Goal: Task Accomplishment & Management: Manage account settings

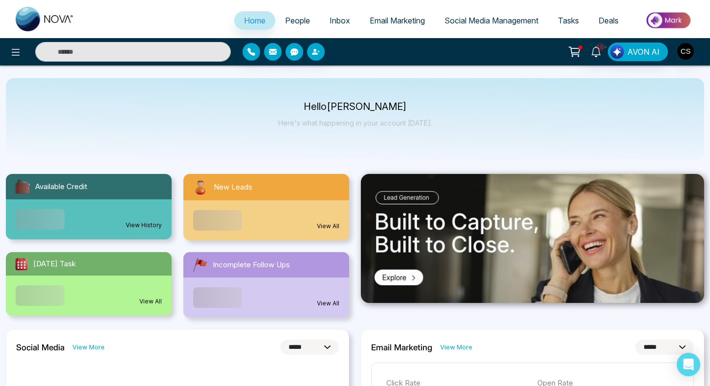
select select "*"
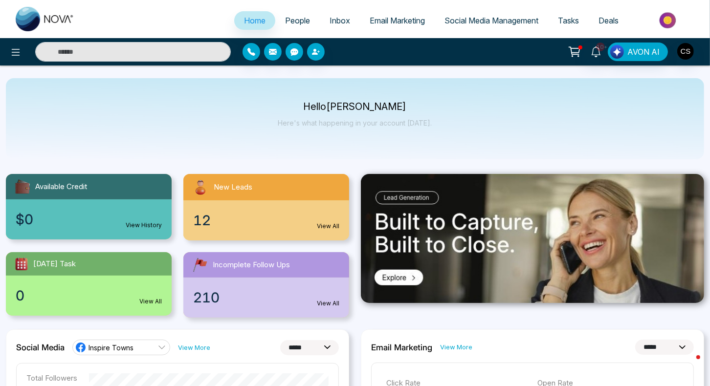
click at [295, 19] on span "People" at bounding box center [297, 21] width 25 height 10
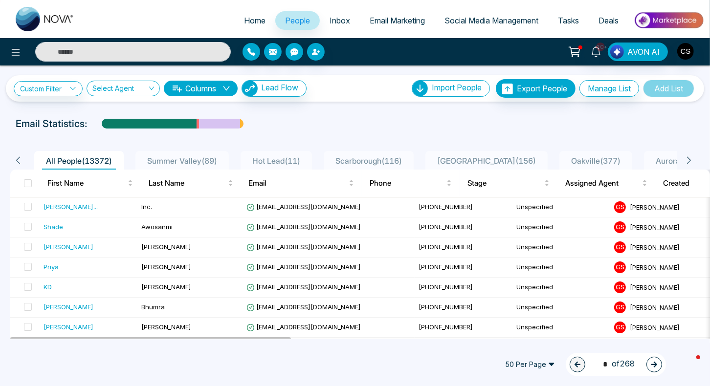
click at [247, 22] on span "Home" at bounding box center [255, 21] width 22 height 10
select select "*"
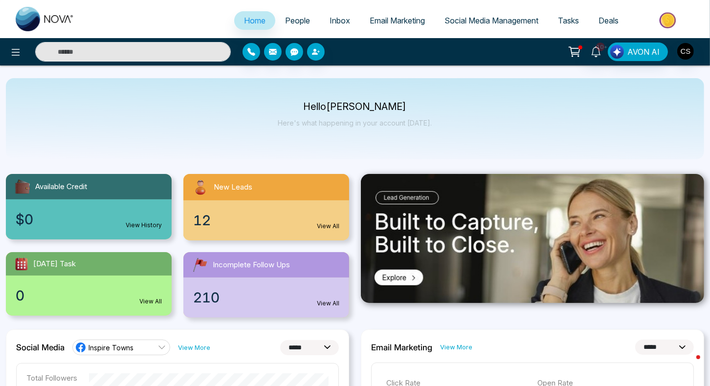
click at [129, 51] on input "text" at bounding box center [133, 52] width 196 height 20
paste input "**********"
click at [129, 52] on input "**********" at bounding box center [133, 52] width 196 height 20
type input "**********"
click at [288, 22] on span "People" at bounding box center [297, 21] width 25 height 10
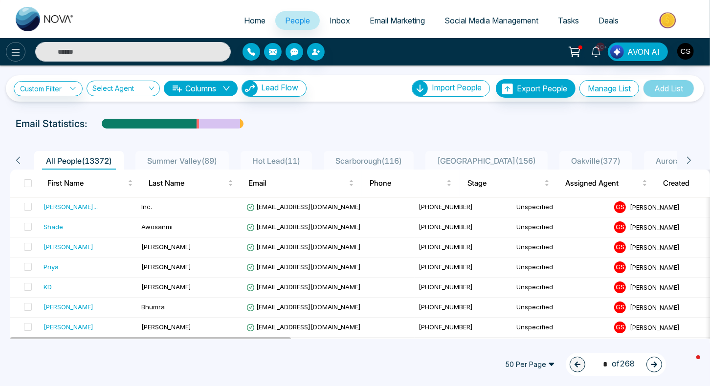
click at [11, 52] on icon at bounding box center [16, 52] width 12 height 12
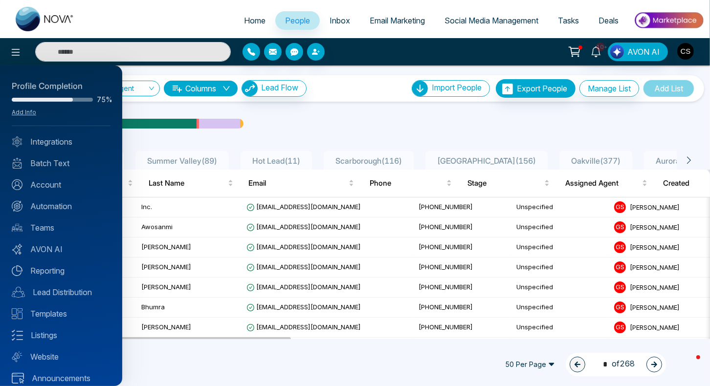
scroll to position [9, 0]
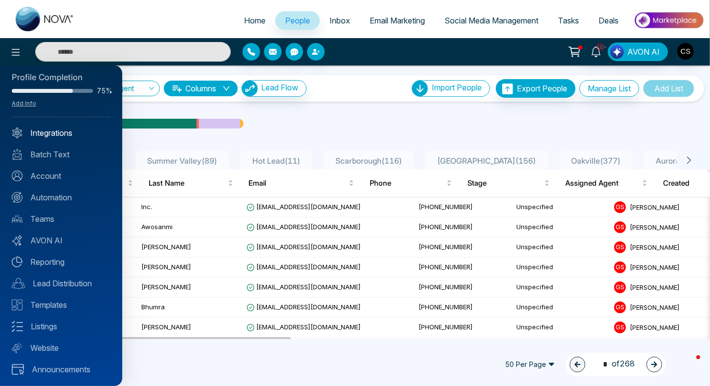
click at [55, 134] on link "Integrations" at bounding box center [61, 133] width 99 height 12
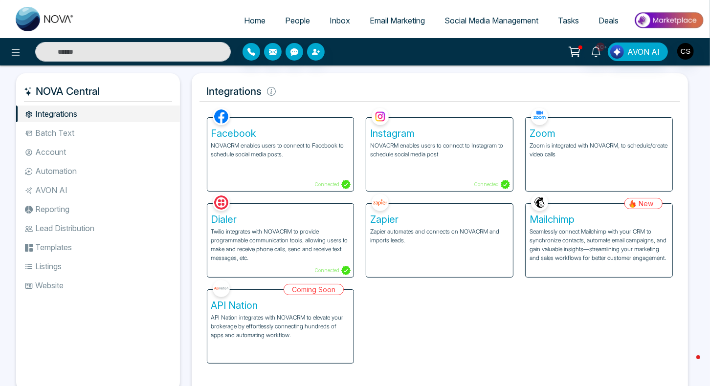
click at [298, 169] on div "Facebook NOVACRM enables users to connect to Facebook to schedule social media …" at bounding box center [280, 154] width 147 height 73
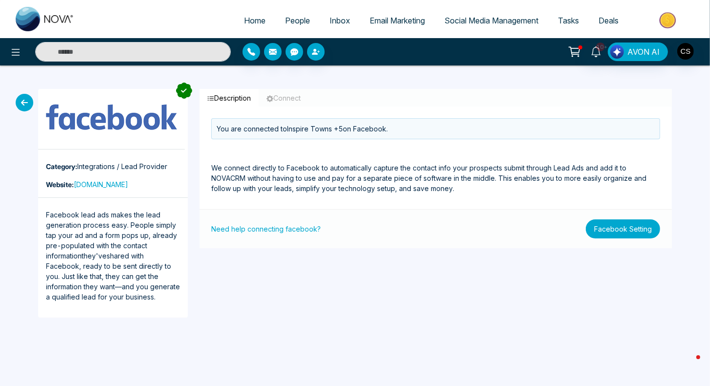
click at [617, 236] on button "Facebook Setting" at bounding box center [623, 229] width 74 height 19
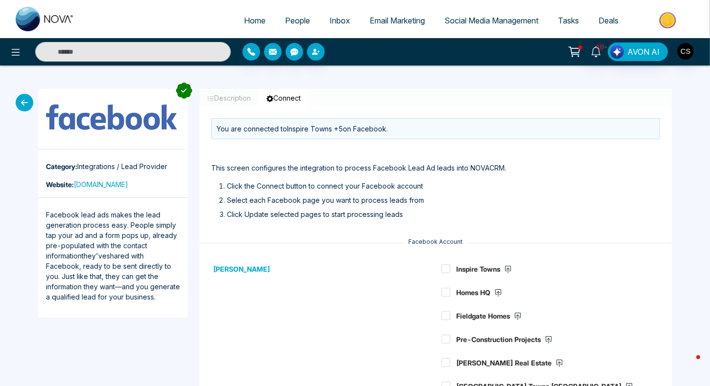
scroll to position [79, 0]
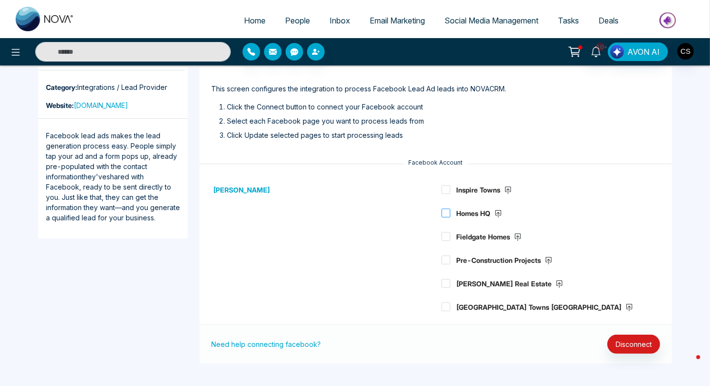
click at [445, 214] on span at bounding box center [445, 213] width 9 height 9
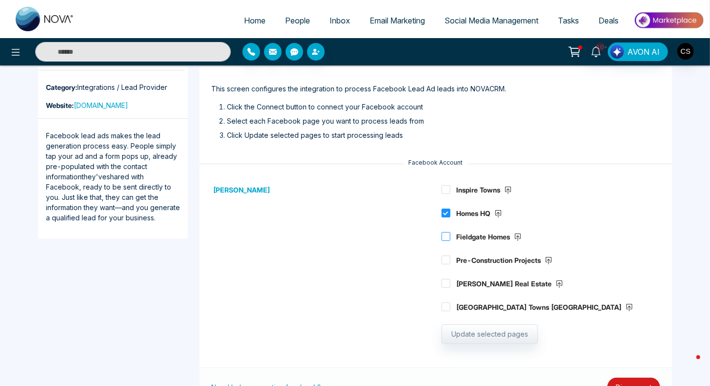
click at [443, 235] on span at bounding box center [445, 236] width 9 height 9
click at [444, 263] on span at bounding box center [445, 260] width 9 height 9
drag, startPoint x: 448, startPoint y: 280, endPoint x: 449, endPoint y: 312, distance: 31.8
click at [448, 281] on span at bounding box center [445, 283] width 9 height 9
drag, startPoint x: 448, startPoint y: 307, endPoint x: 428, endPoint y: 301, distance: 20.4
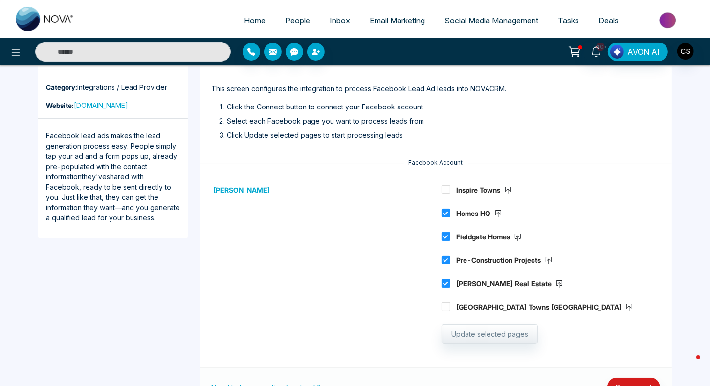
click at [448, 307] on span at bounding box center [445, 307] width 9 height 9
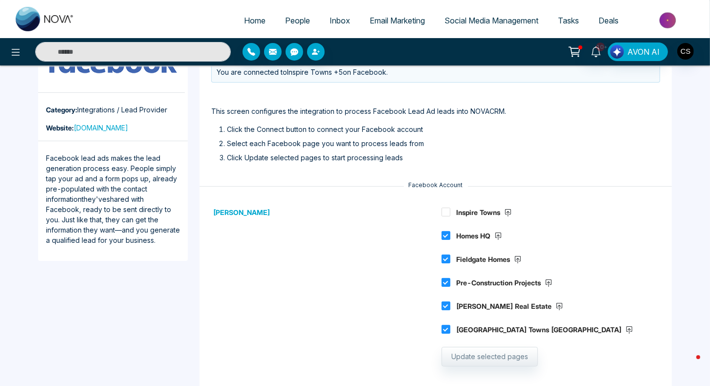
scroll to position [122, 0]
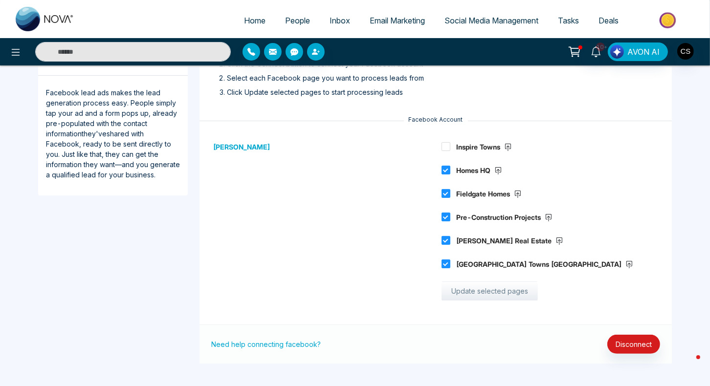
click at [513, 295] on button "Update selected pages" at bounding box center [489, 292] width 96 height 20
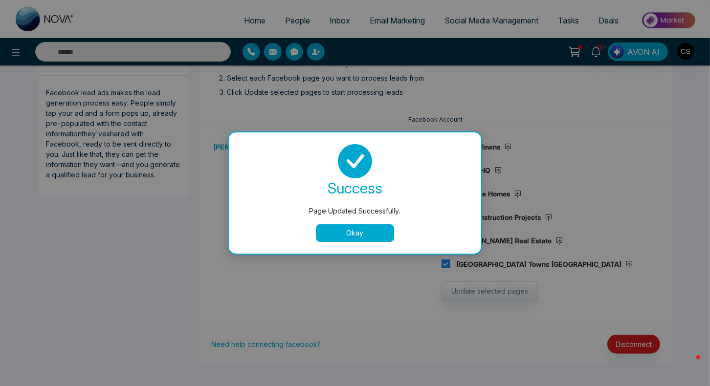
click at [358, 237] on button "Okay" at bounding box center [355, 233] width 78 height 18
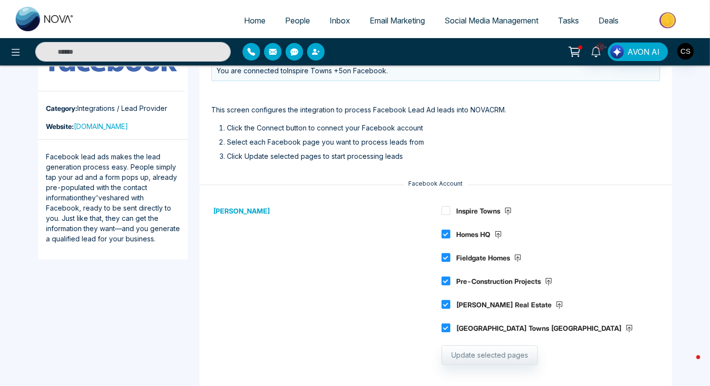
scroll to position [0, 0]
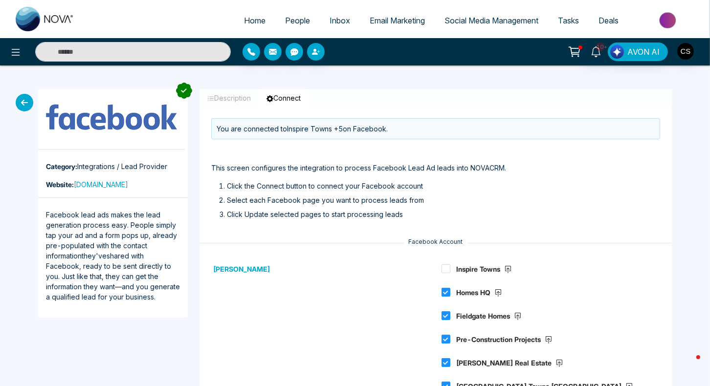
click at [27, 100] on icon at bounding box center [25, 103] width 18 height 18
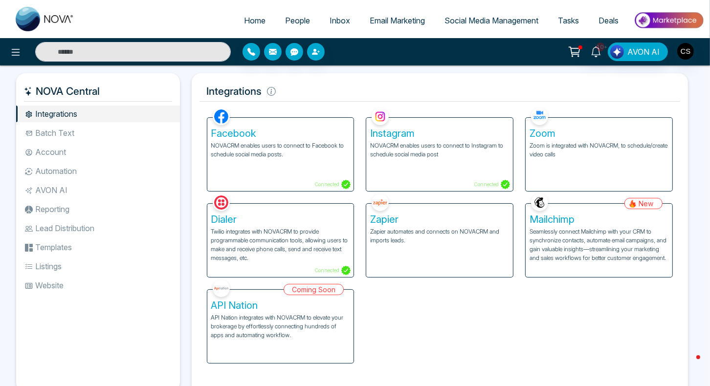
click at [289, 22] on span "People" at bounding box center [297, 21] width 25 height 10
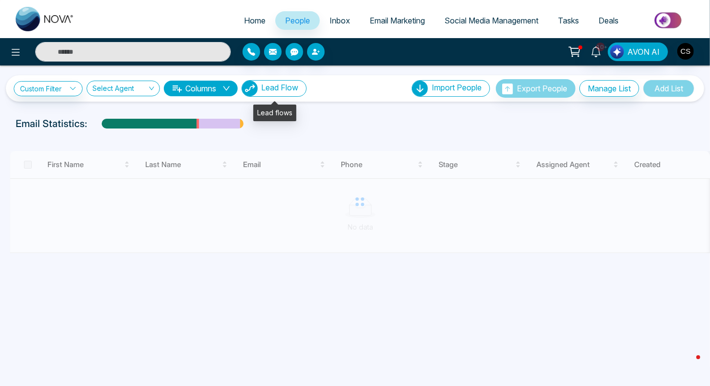
click at [288, 89] on span "Lead Flow" at bounding box center [279, 88] width 37 height 10
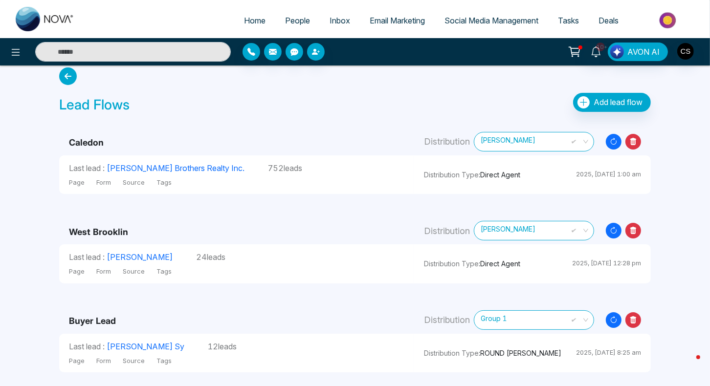
scroll to position [13, 0]
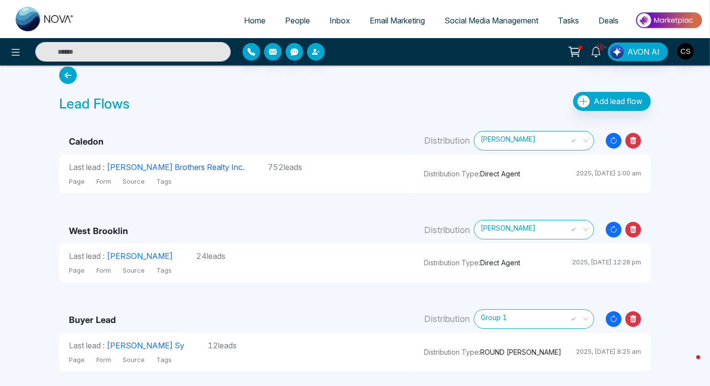
click at [448, 182] on td "Distribution Type : Direct Agent 2025, [DATE] 1:00 am" at bounding box center [532, 173] width 237 height 39
click at [614, 142] on icon "Resync Leads" at bounding box center [614, 141] width 16 height 16
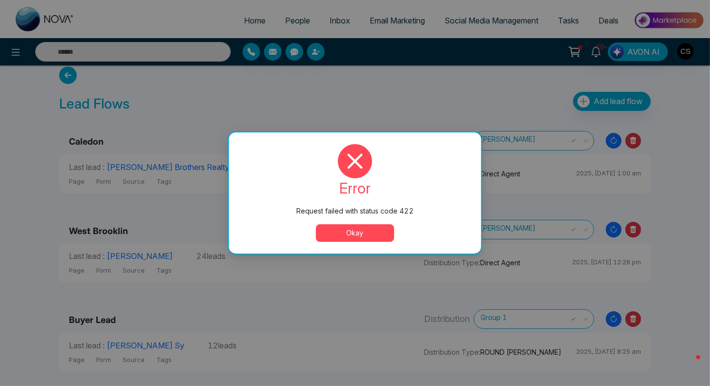
drag, startPoint x: 380, startPoint y: 235, endPoint x: 404, endPoint y: 229, distance: 24.1
click at [381, 234] on button "Okay" at bounding box center [355, 233] width 78 height 18
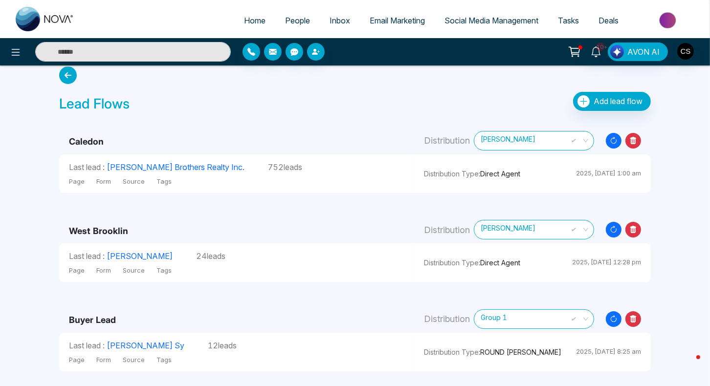
click at [636, 140] on icon at bounding box center [633, 141] width 16 height 16
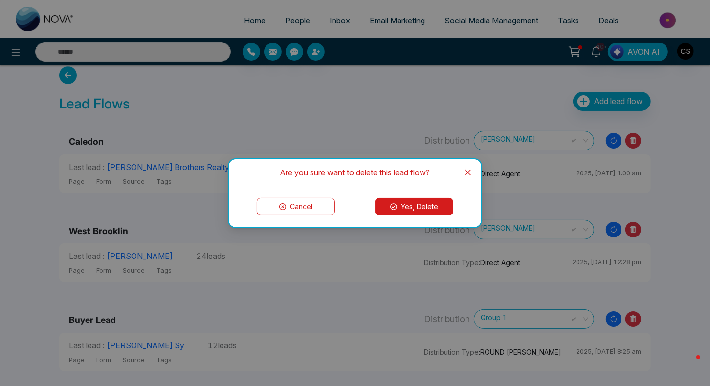
click at [420, 203] on button "Yes, Delete" at bounding box center [414, 207] width 78 height 18
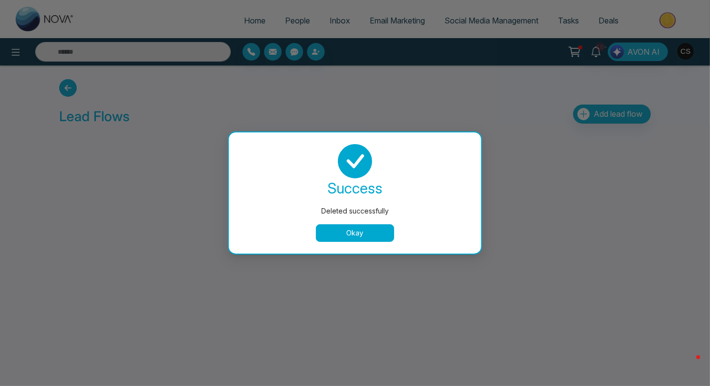
scroll to position [0, 0]
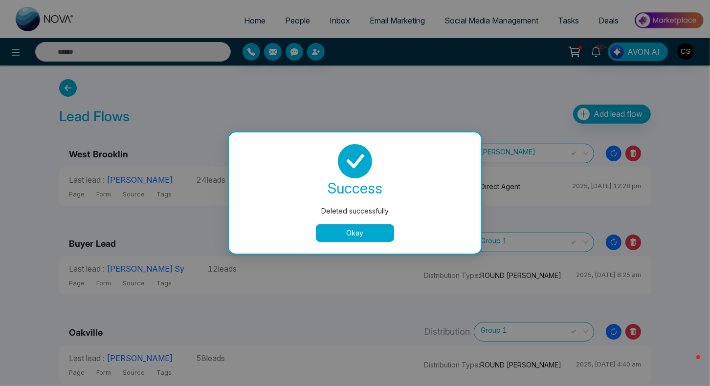
click at [356, 229] on button "Okay" at bounding box center [355, 233] width 78 height 18
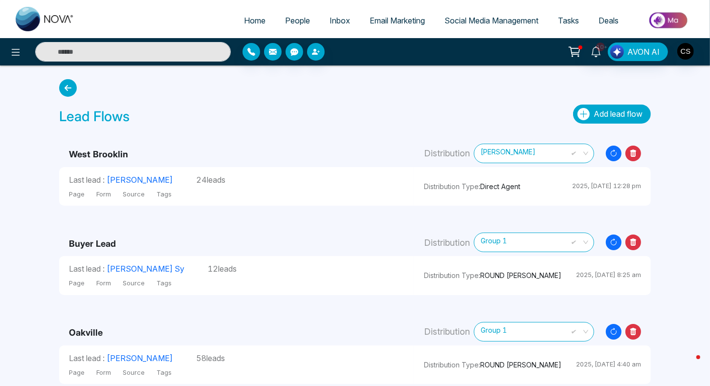
click at [627, 121] on button "Add lead flow" at bounding box center [612, 114] width 78 height 19
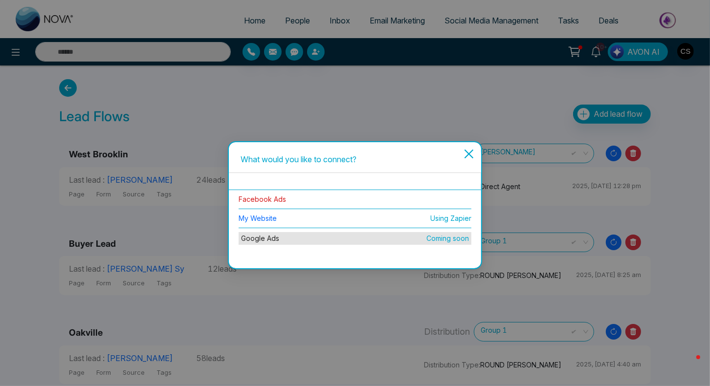
click at [276, 199] on link "Facebook Ads" at bounding box center [262, 199] width 47 height 8
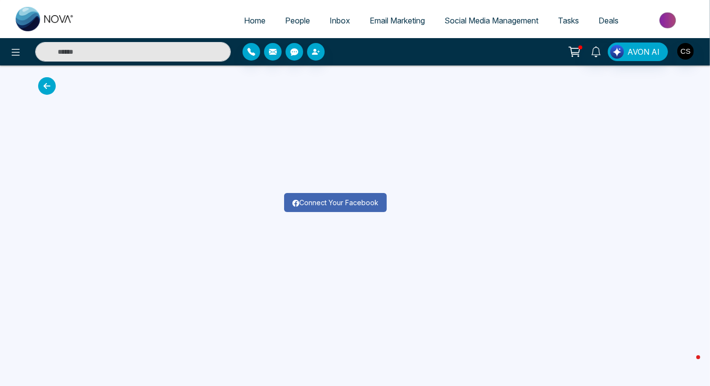
click at [301, 203] on button "Connect Your Facebook" at bounding box center [335, 202] width 103 height 19
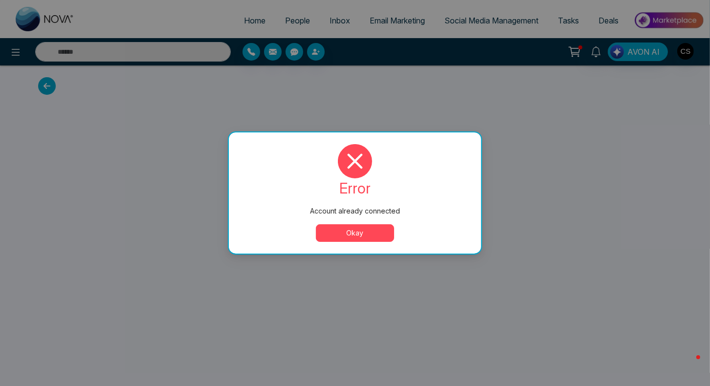
drag, startPoint x: 369, startPoint y: 233, endPoint x: 365, endPoint y: 236, distance: 5.0
click at [369, 233] on button "Okay" at bounding box center [355, 233] width 78 height 18
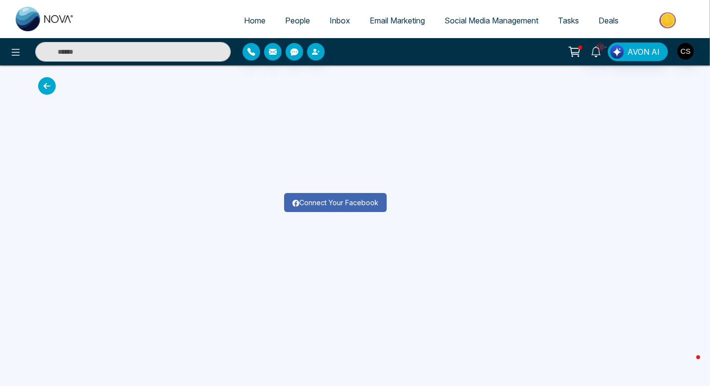
click at [361, 208] on button "Connect Your Facebook" at bounding box center [335, 202] width 103 height 19
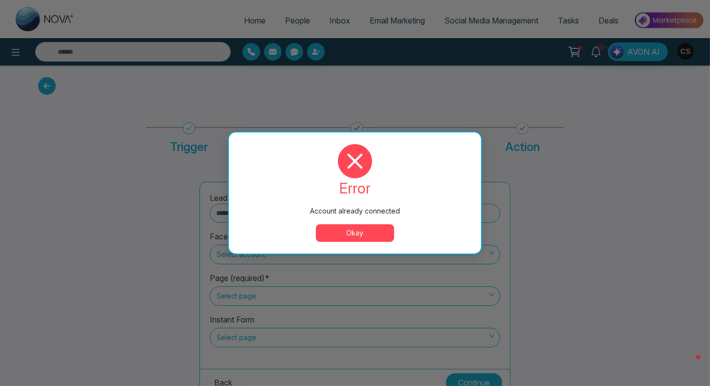
click at [346, 237] on button "Okay" at bounding box center [355, 233] width 78 height 18
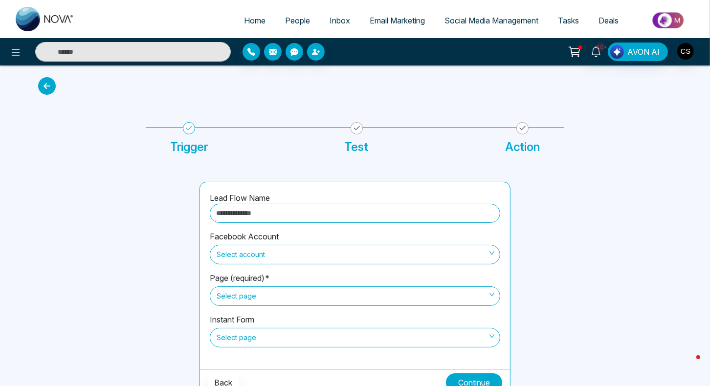
click at [329, 209] on input "text" at bounding box center [355, 213] width 290 height 19
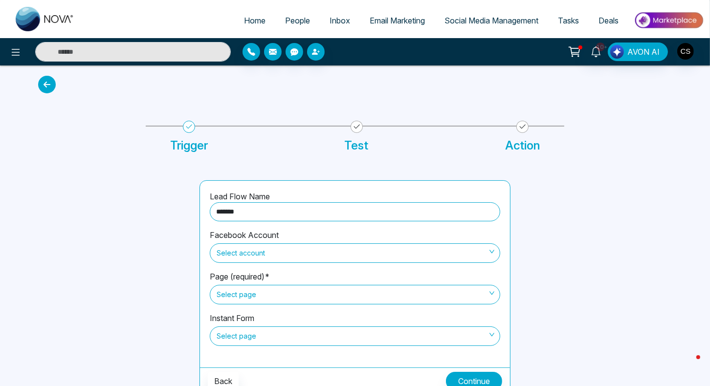
click at [326, 251] on span "Select account" at bounding box center [355, 253] width 277 height 17
type input "*******"
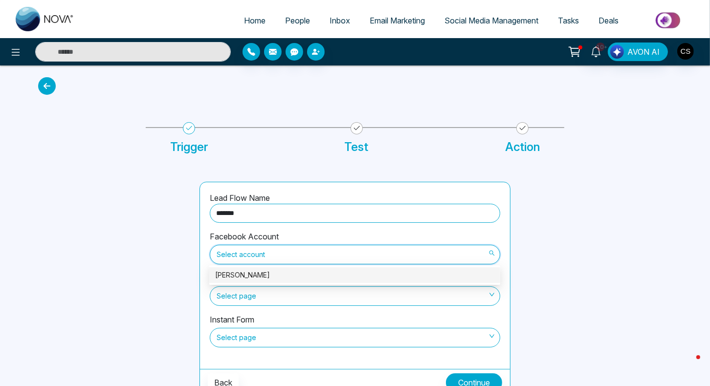
click at [317, 274] on div "[PERSON_NAME]" at bounding box center [354, 275] width 279 height 11
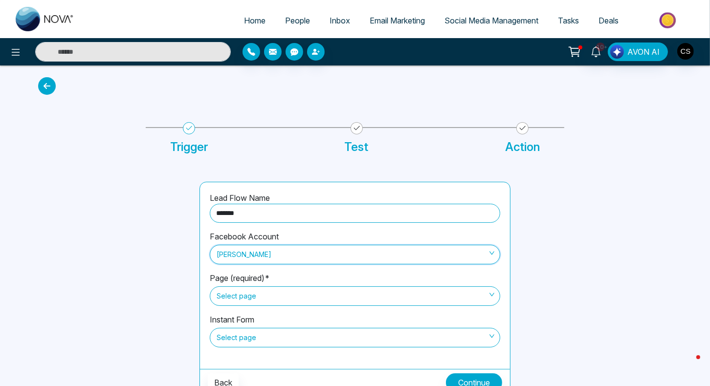
click at [308, 296] on span "Select page" at bounding box center [355, 296] width 277 height 17
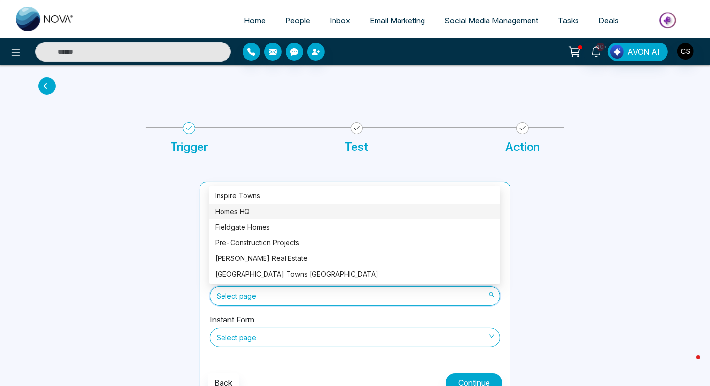
click at [311, 214] on div "Homes HQ" at bounding box center [354, 211] width 279 height 11
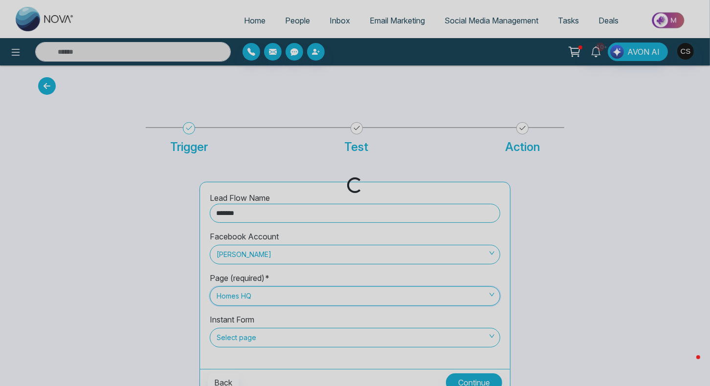
scroll to position [8, 0]
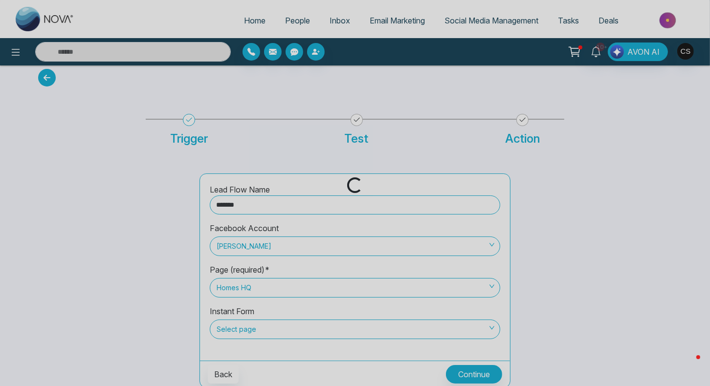
click at [302, 331] on div "Loading..." at bounding box center [355, 193] width 710 height 386
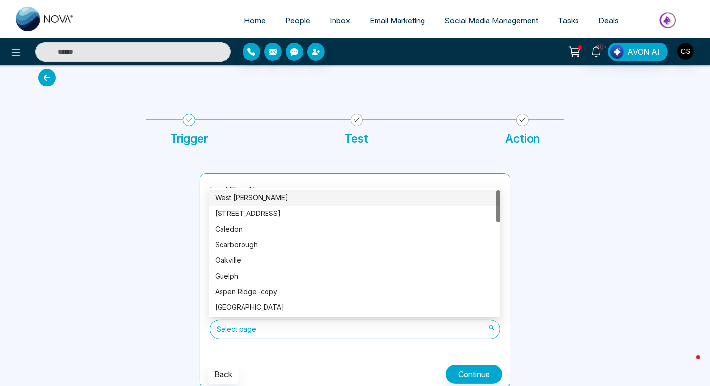
click at [302, 330] on span "Select page" at bounding box center [355, 329] width 277 height 17
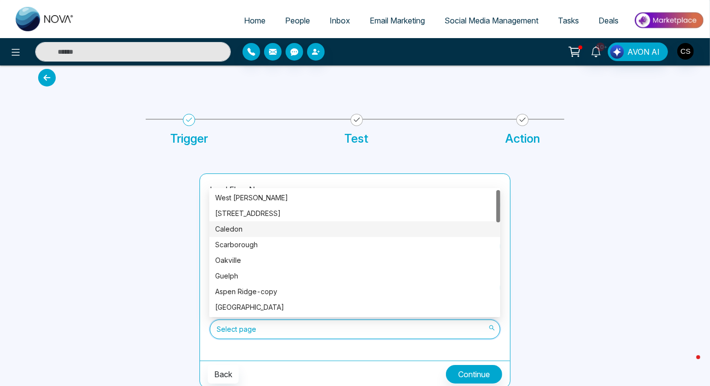
click at [289, 229] on div "Caledon" at bounding box center [354, 229] width 279 height 11
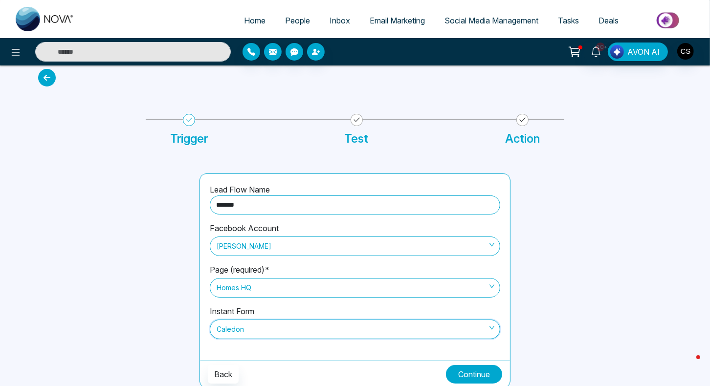
click at [467, 370] on button "Continue" at bounding box center [474, 374] width 56 height 19
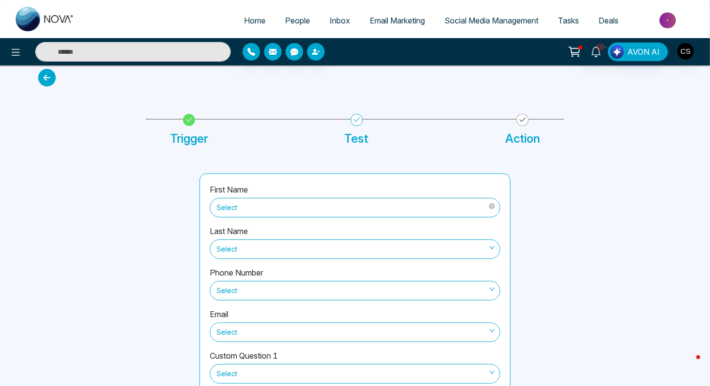
click at [280, 207] on span "Select" at bounding box center [355, 207] width 277 height 17
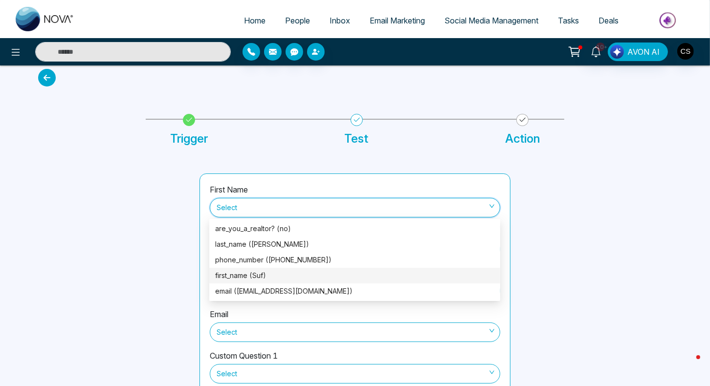
click at [267, 272] on div "first_name (Suf)" at bounding box center [354, 275] width 279 height 11
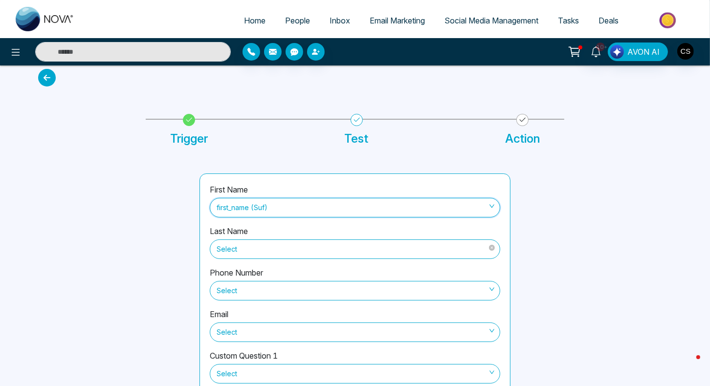
click at [267, 250] on span "Select" at bounding box center [355, 249] width 277 height 17
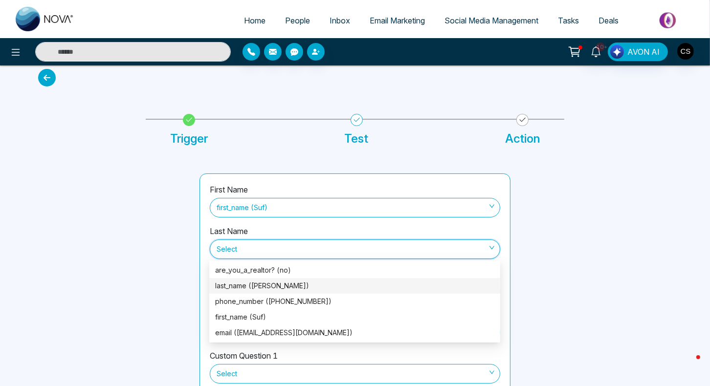
click at [274, 288] on div "last_name ([PERSON_NAME])" at bounding box center [354, 286] width 279 height 11
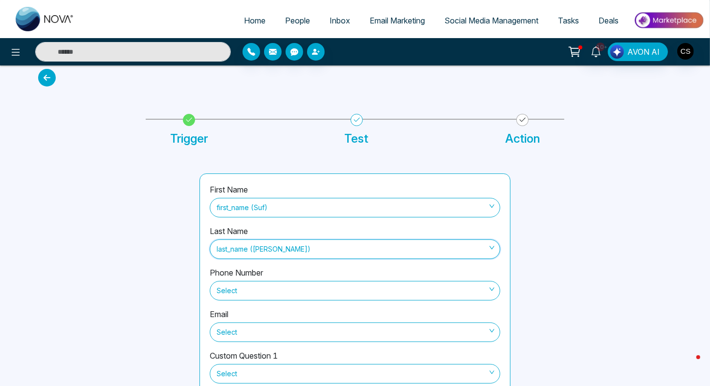
scroll to position [66, 0]
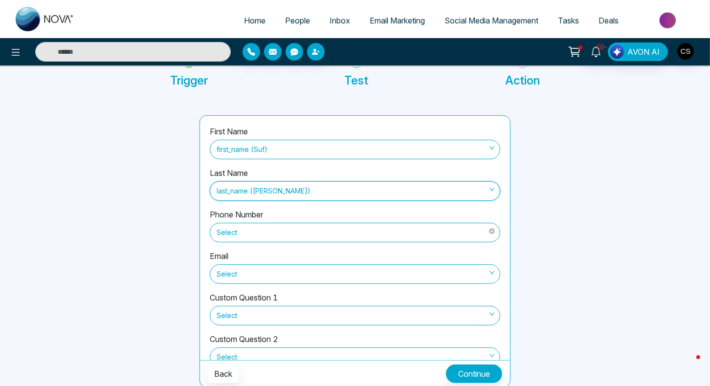
click at [238, 231] on span "Select" at bounding box center [355, 232] width 277 height 17
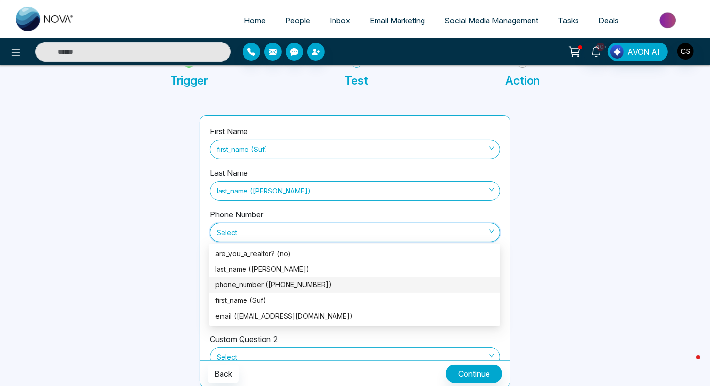
click at [260, 280] on div "phone_number ([PHONE_NUMBER])" at bounding box center [354, 285] width 279 height 11
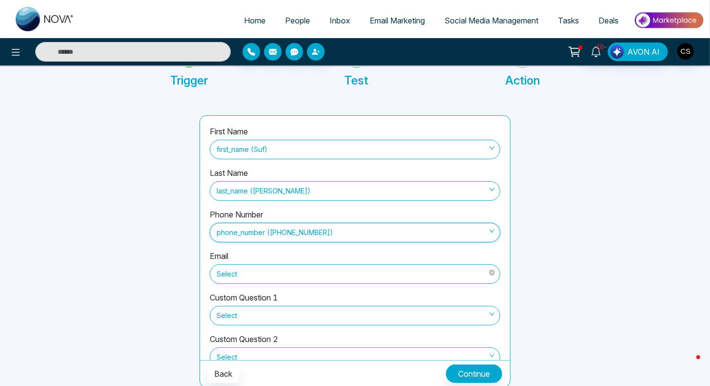
click at [256, 276] on span "Select" at bounding box center [355, 274] width 277 height 17
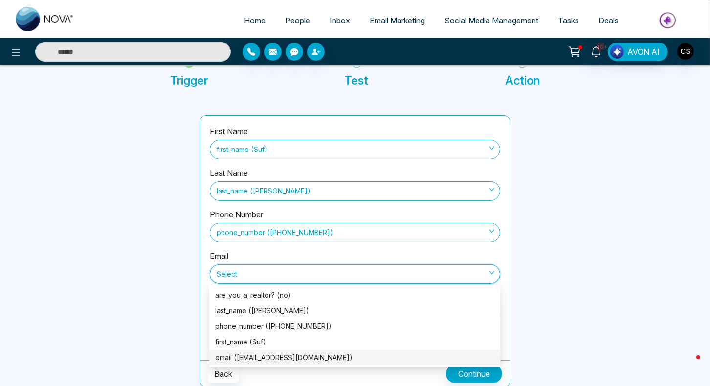
click at [278, 356] on div "email ([EMAIL_ADDRESS][DOMAIN_NAME])" at bounding box center [354, 357] width 279 height 11
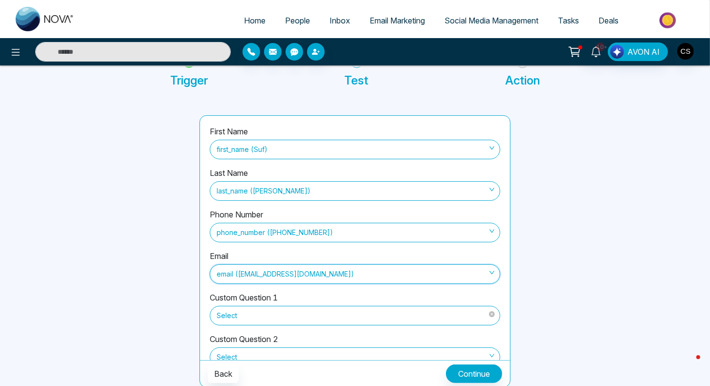
click at [233, 316] on span "Select" at bounding box center [355, 316] width 277 height 17
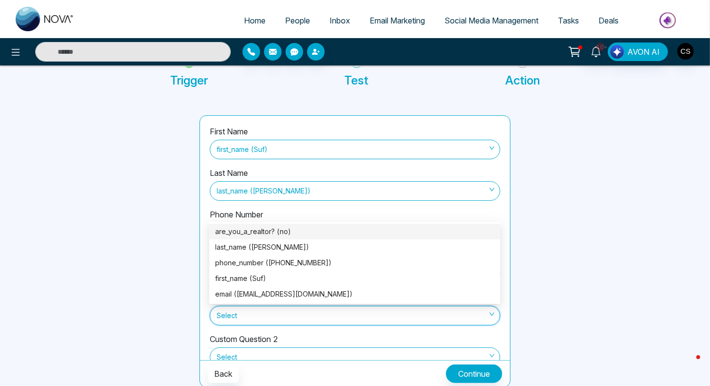
click at [287, 231] on div "are_you_a_realtor? (no)" at bounding box center [354, 231] width 279 height 11
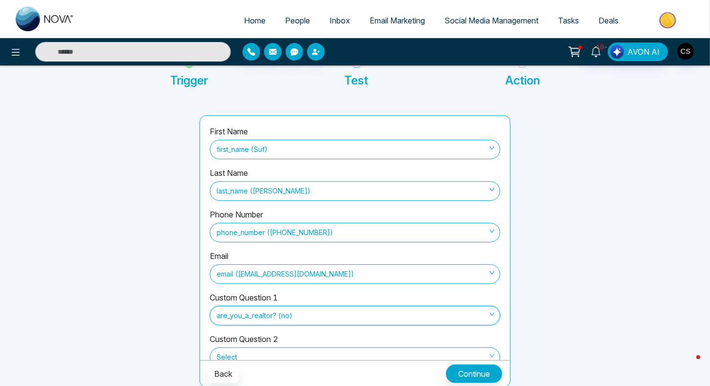
scroll to position [107, 0]
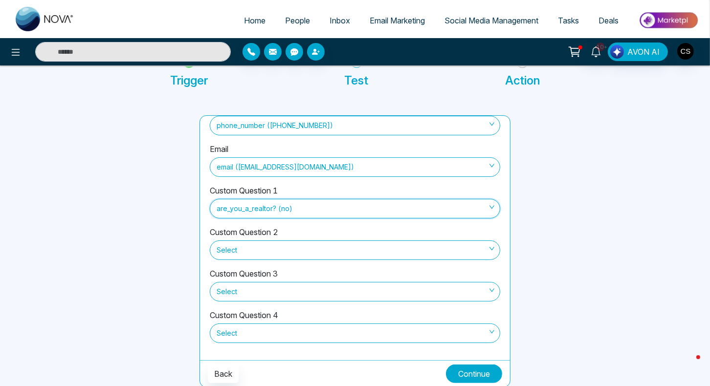
click at [466, 369] on button "Continue" at bounding box center [474, 374] width 56 height 19
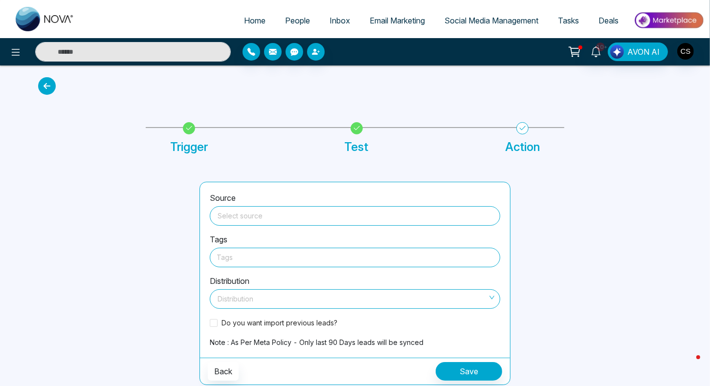
scroll to position [0, 0]
click at [282, 211] on input "search" at bounding box center [355, 214] width 279 height 15
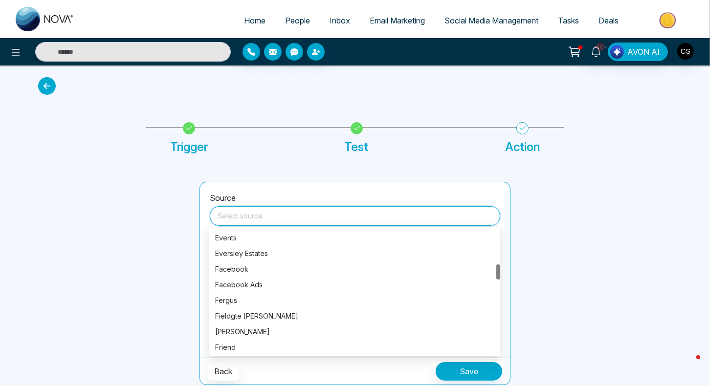
scroll to position [288, 0]
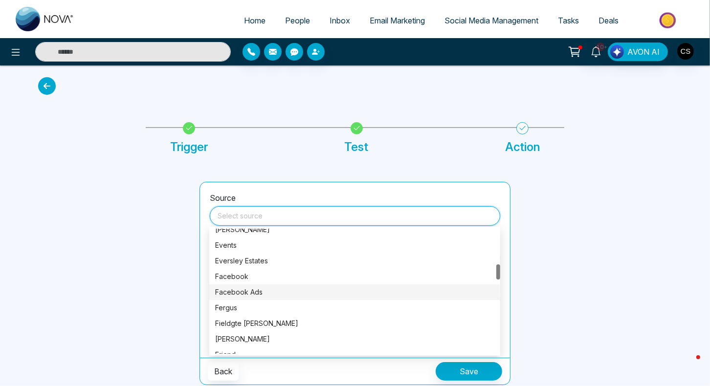
click at [264, 289] on div "Facebook Ads" at bounding box center [354, 292] width 279 height 11
type input "**********"
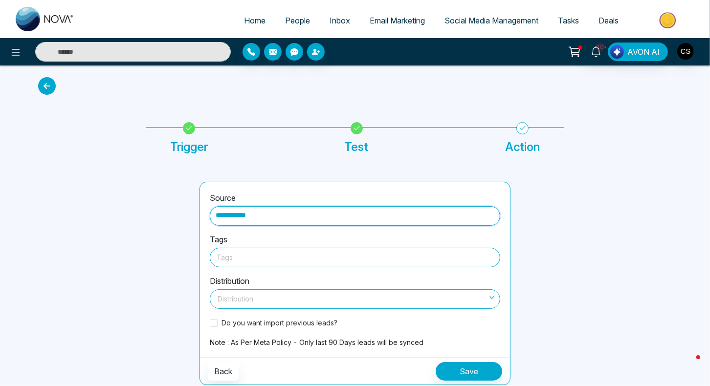
click at [244, 253] on div at bounding box center [355, 257] width 277 height 12
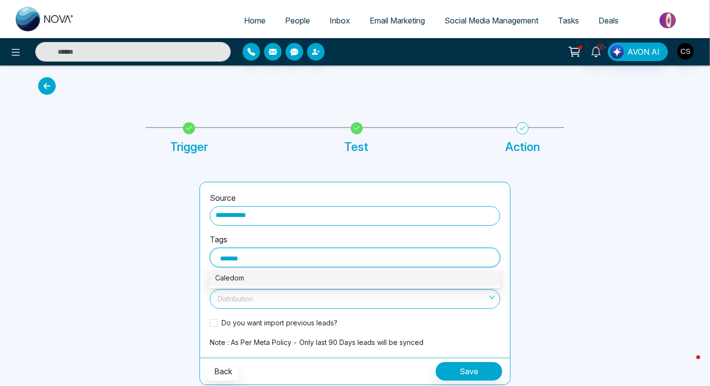
type input "******"
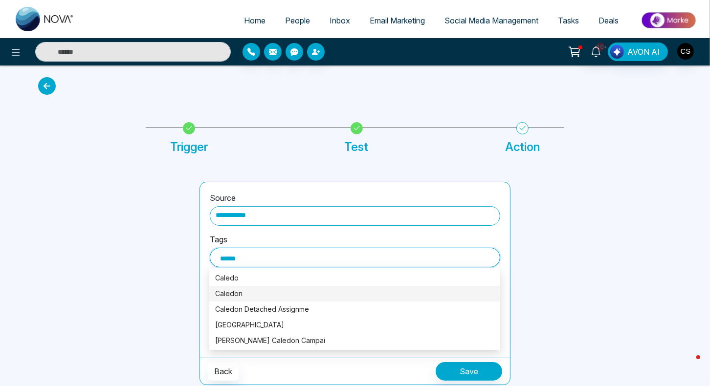
click at [243, 296] on div "Caledon" at bounding box center [354, 293] width 279 height 11
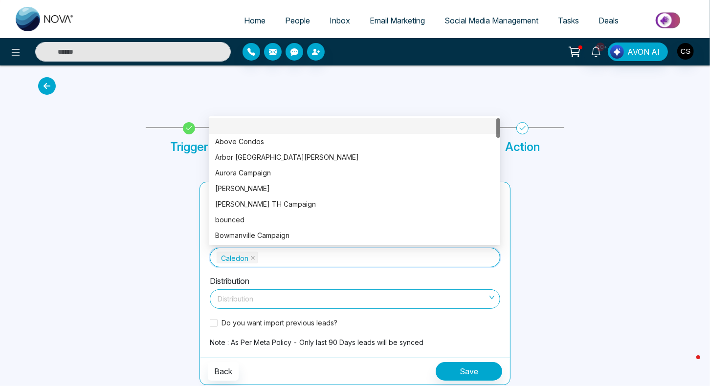
click at [167, 273] on div at bounding box center [112, 283] width 161 height 203
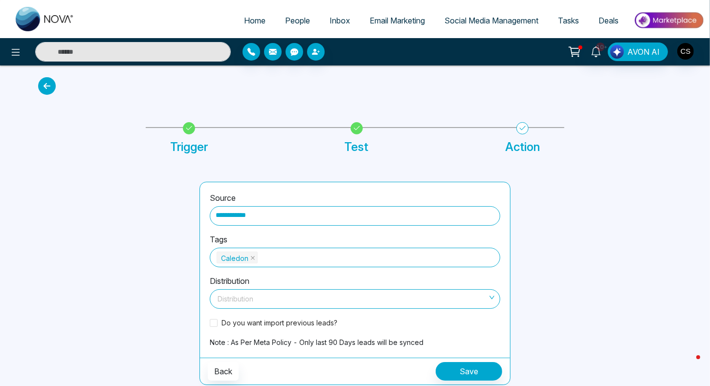
click at [236, 311] on div "Distribution Distribution" at bounding box center [355, 296] width 290 height 42
click at [246, 303] on input "search" at bounding box center [352, 297] width 272 height 15
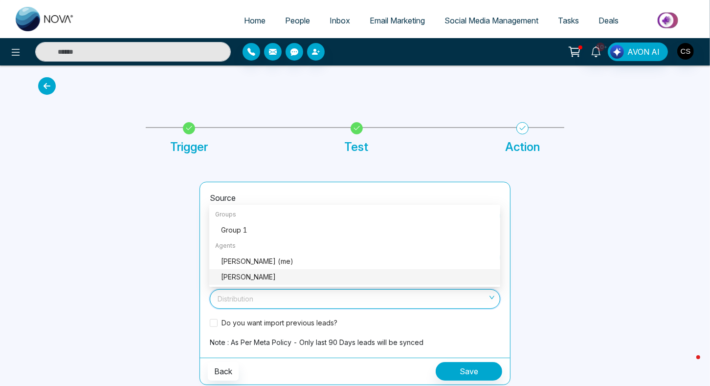
click at [250, 278] on div "[PERSON_NAME]" at bounding box center [357, 277] width 273 height 11
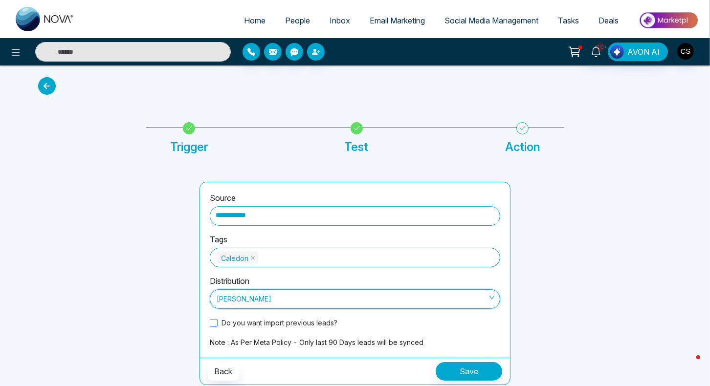
click at [216, 324] on span at bounding box center [214, 323] width 8 height 8
click at [467, 373] on button "Save" at bounding box center [469, 371] width 66 height 19
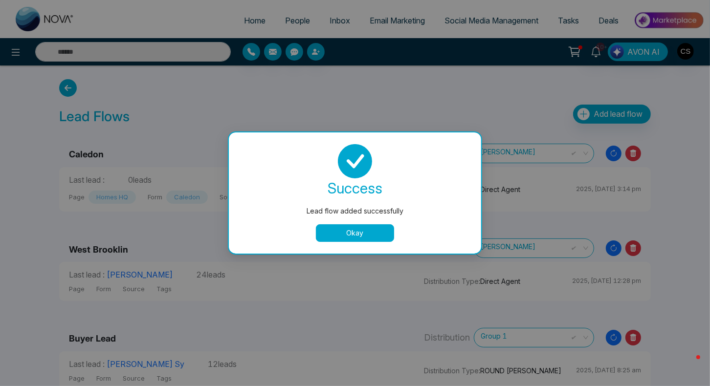
click at [363, 231] on button "Okay" at bounding box center [355, 233] width 78 height 18
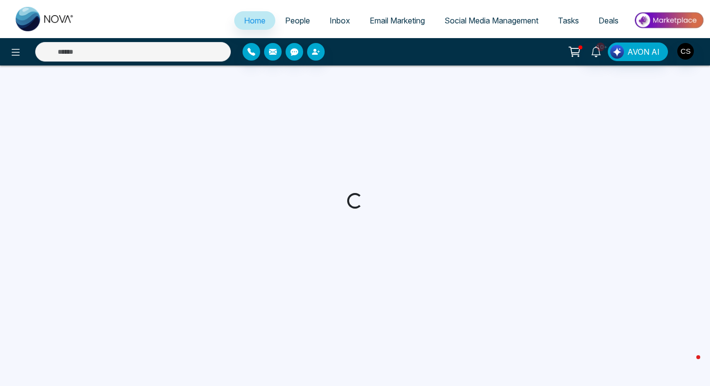
select select "*"
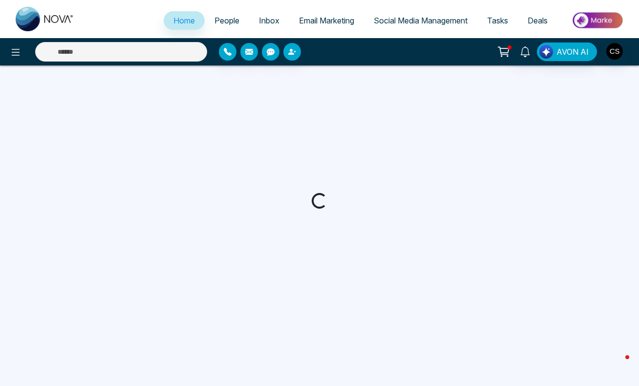
select select "*"
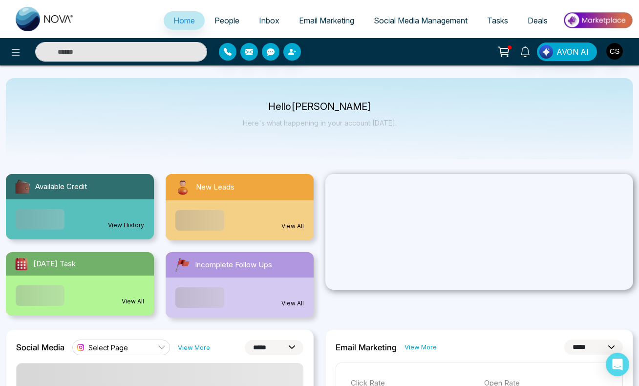
select select "*"
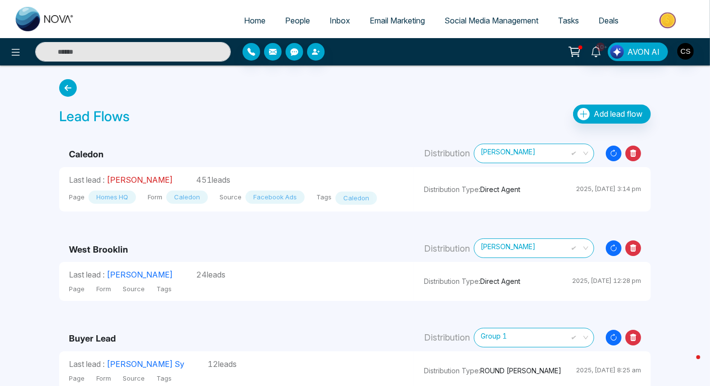
click at [149, 181] on link "Keesha Samad" at bounding box center [140, 180] width 66 height 10
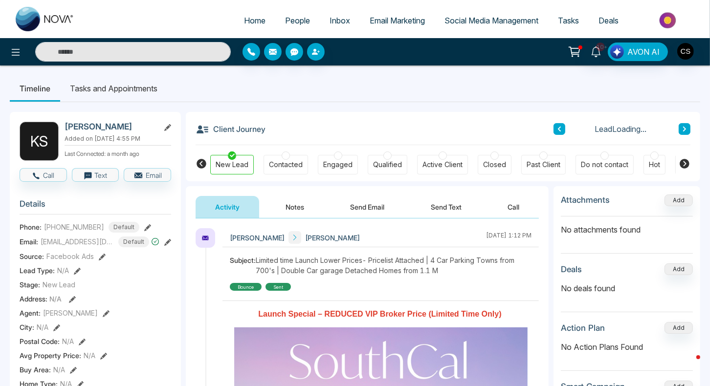
click at [254, 23] on span "Home" at bounding box center [255, 21] width 22 height 10
select select "*"
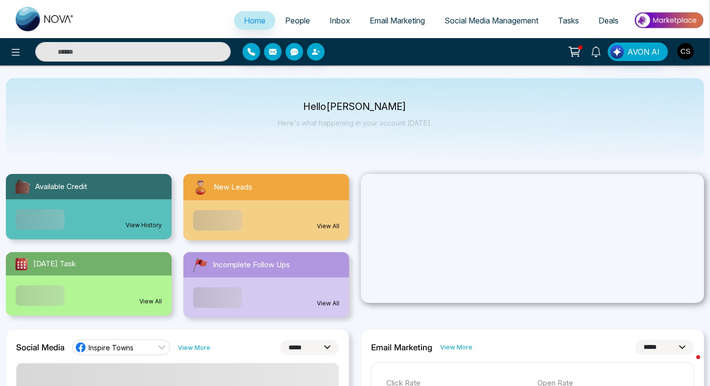
click at [296, 22] on span "People" at bounding box center [297, 21] width 25 height 10
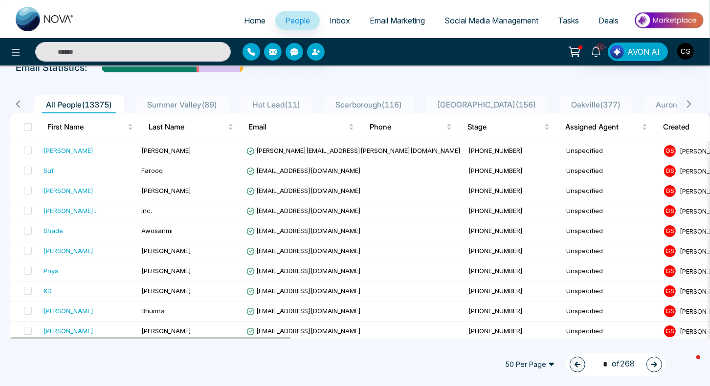
click at [338, 18] on span "Inbox" at bounding box center [339, 21] width 21 height 10
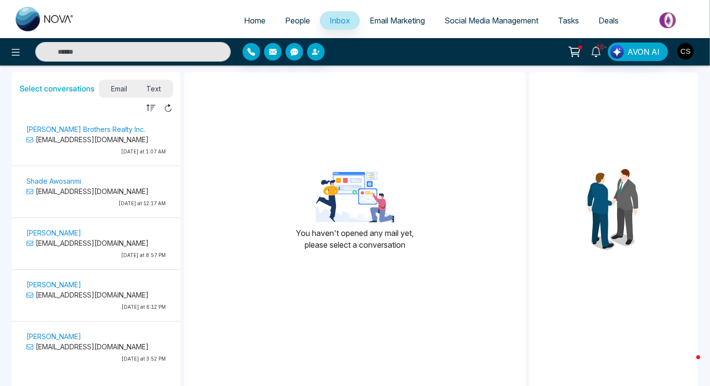
click at [298, 24] on span "People" at bounding box center [297, 21] width 25 height 10
